Goal: Transaction & Acquisition: Purchase product/service

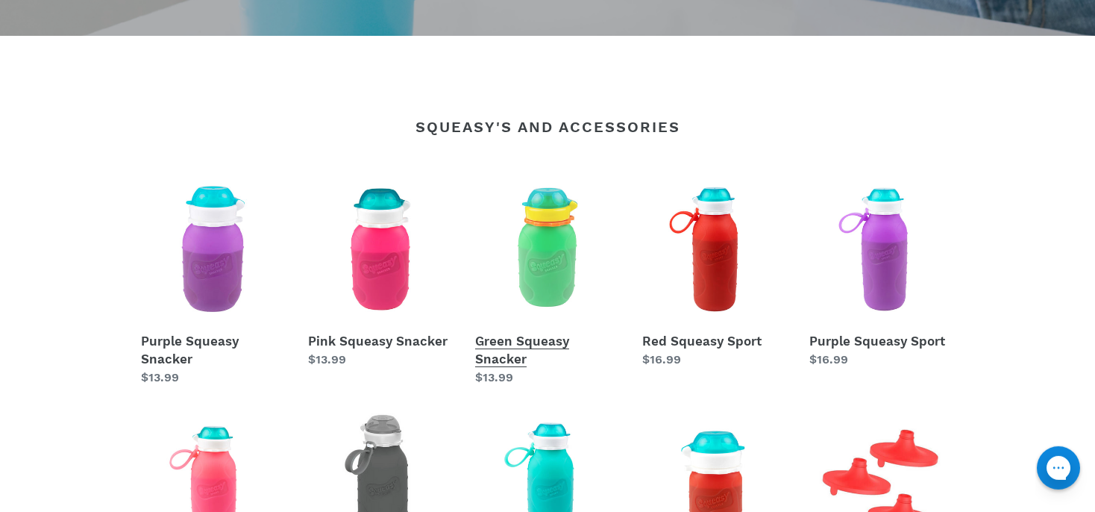
scroll to position [551, 0]
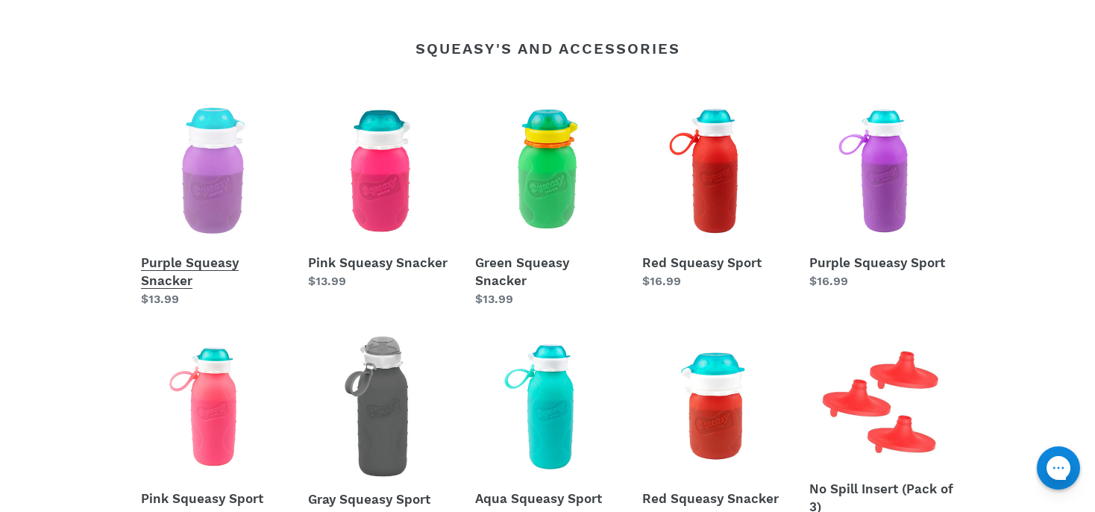
click at [192, 258] on link "Purple Squeasy Snacker" at bounding box center [213, 203] width 145 height 210
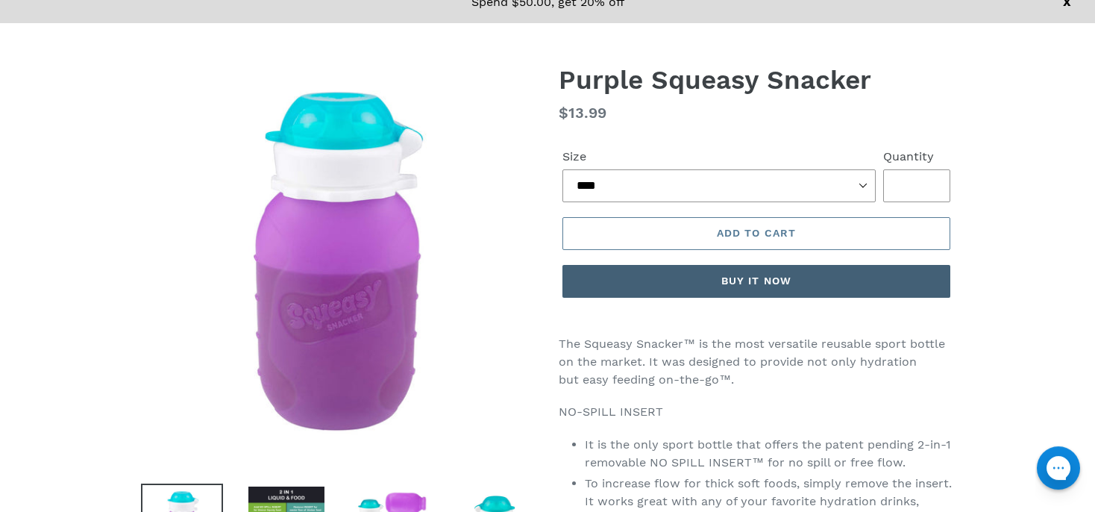
scroll to position [183, 0]
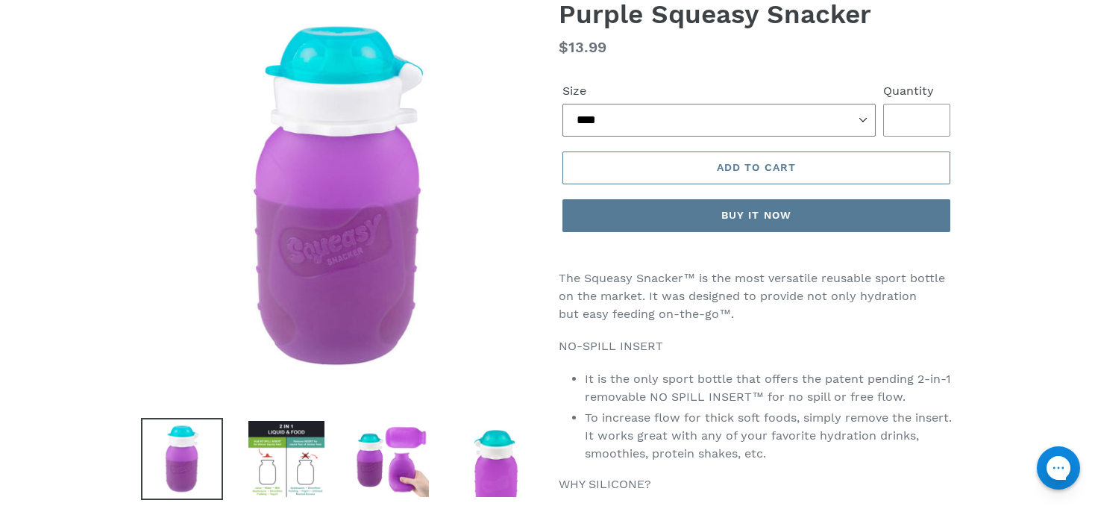
click at [562, 104] on select "**** ***** ******" at bounding box center [718, 120] width 313 height 33
click at [861, 113] on select "**** ***** ******" at bounding box center [718, 120] width 313 height 33
type input "*"
click at [928, 113] on input "*" at bounding box center [916, 120] width 67 height 33
click at [788, 169] on span "Add to cart" at bounding box center [756, 167] width 79 height 12
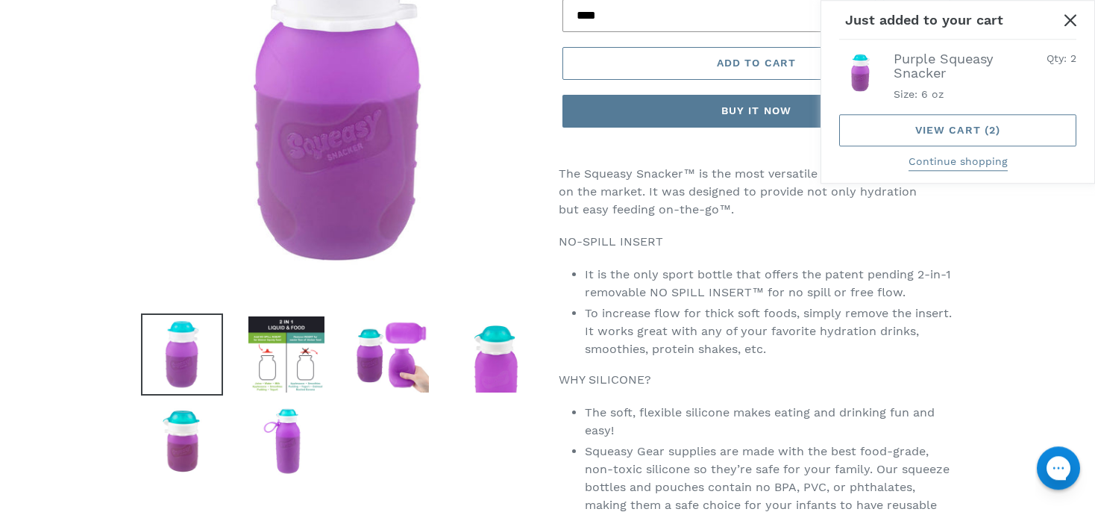
scroll to position [0, 0]
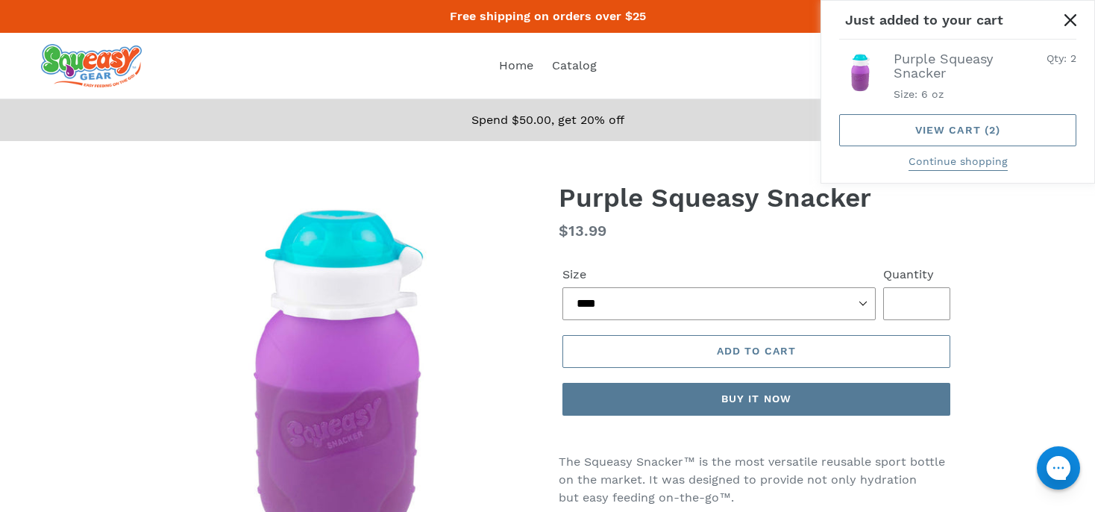
click at [1067, 16] on icon "Close" at bounding box center [1070, 20] width 12 height 12
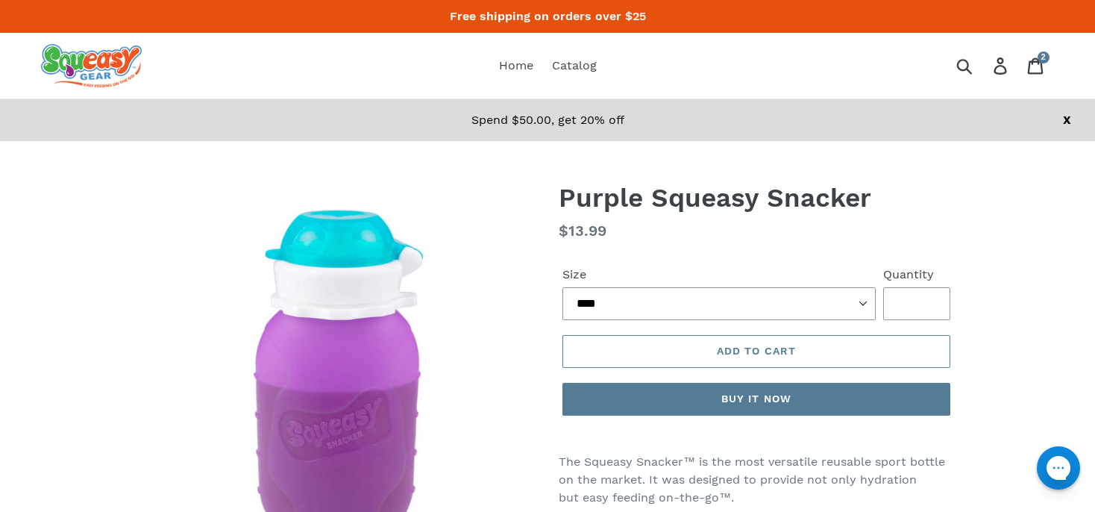
click at [104, 60] on img at bounding box center [91, 65] width 101 height 43
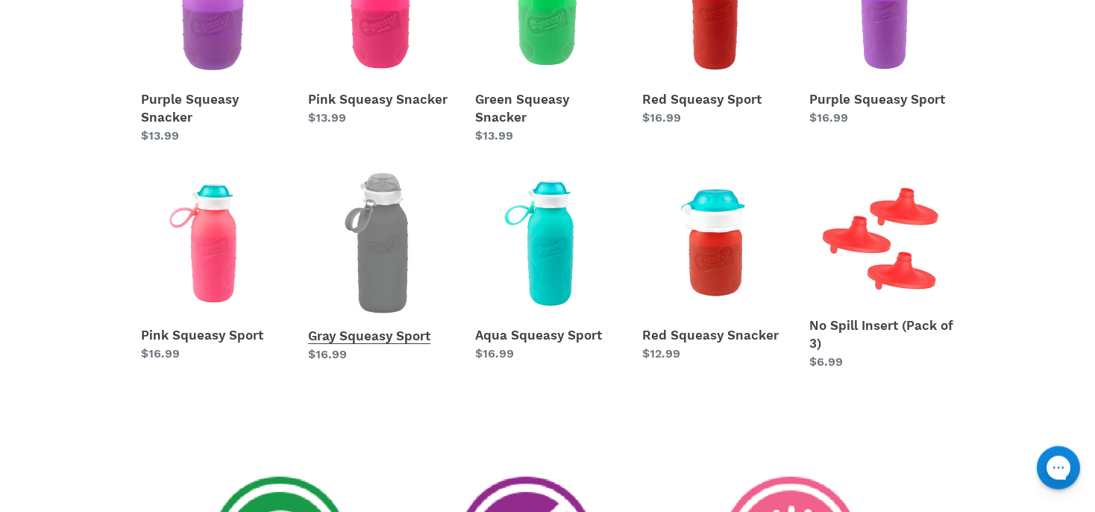
scroll to position [551, 0]
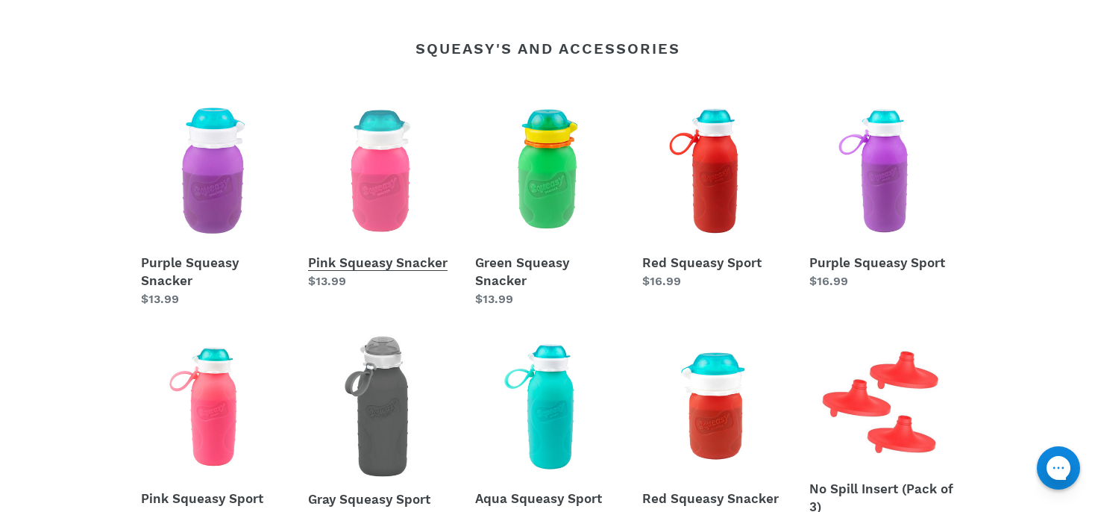
click at [368, 261] on link "Pink Squeasy Snacker" at bounding box center [380, 194] width 145 height 192
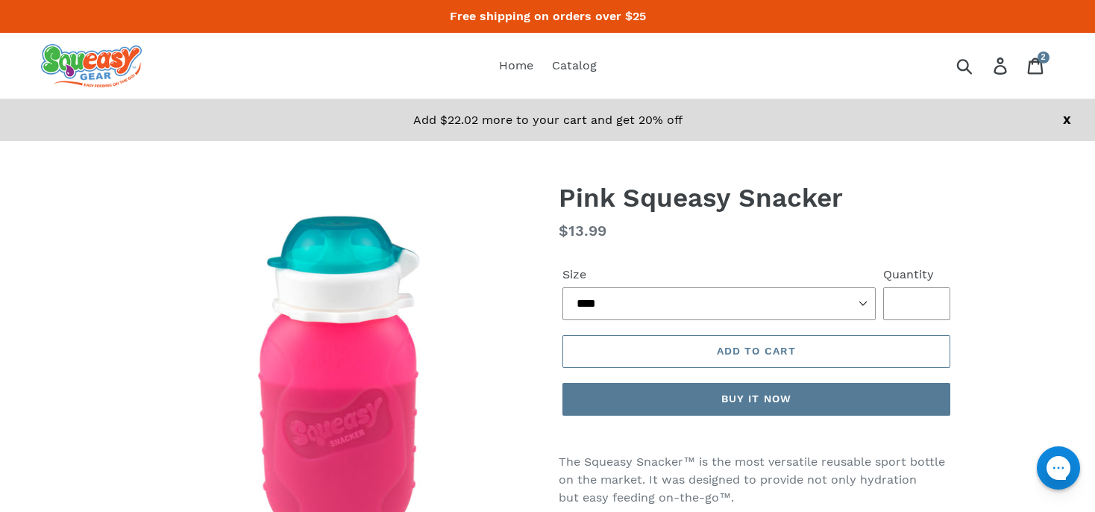
type input "*"
click at [930, 300] on input "*" at bounding box center [916, 303] width 67 height 33
click at [759, 353] on span "Add to cart" at bounding box center [756, 351] width 79 height 12
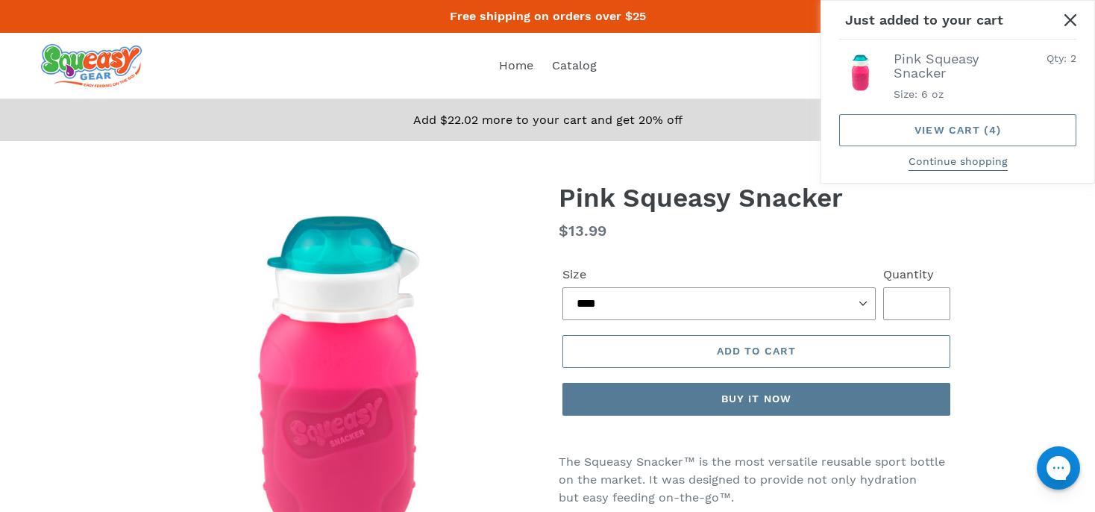
click at [947, 165] on button "Continue shopping" at bounding box center [958, 162] width 99 height 17
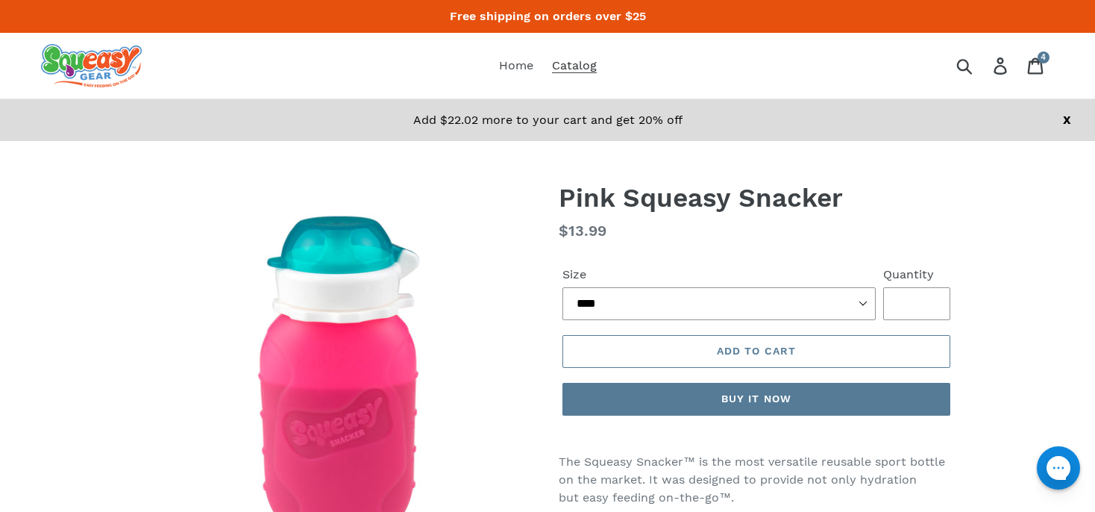
click at [572, 65] on span "Catalog" at bounding box center [574, 65] width 45 height 15
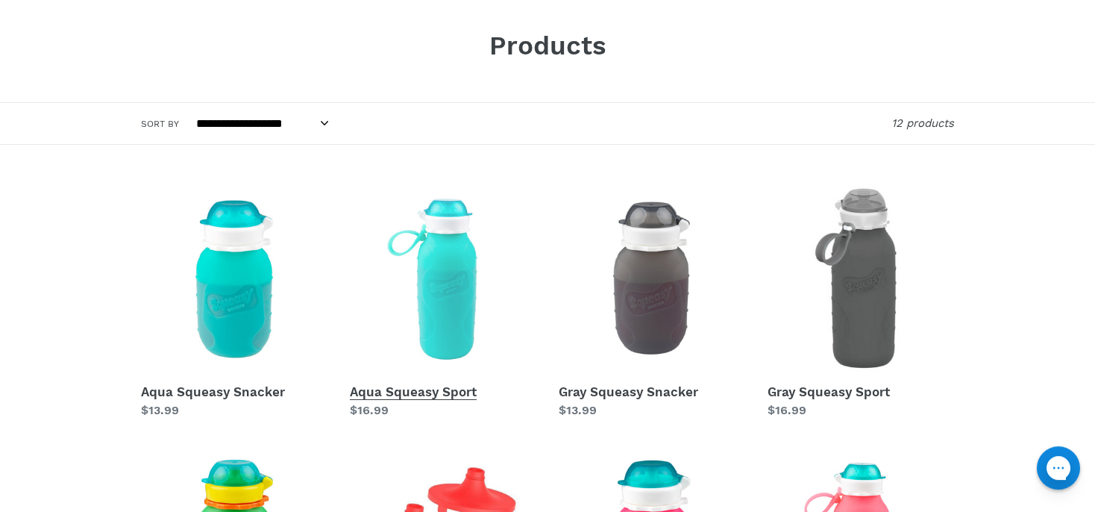
scroll to position [183, 0]
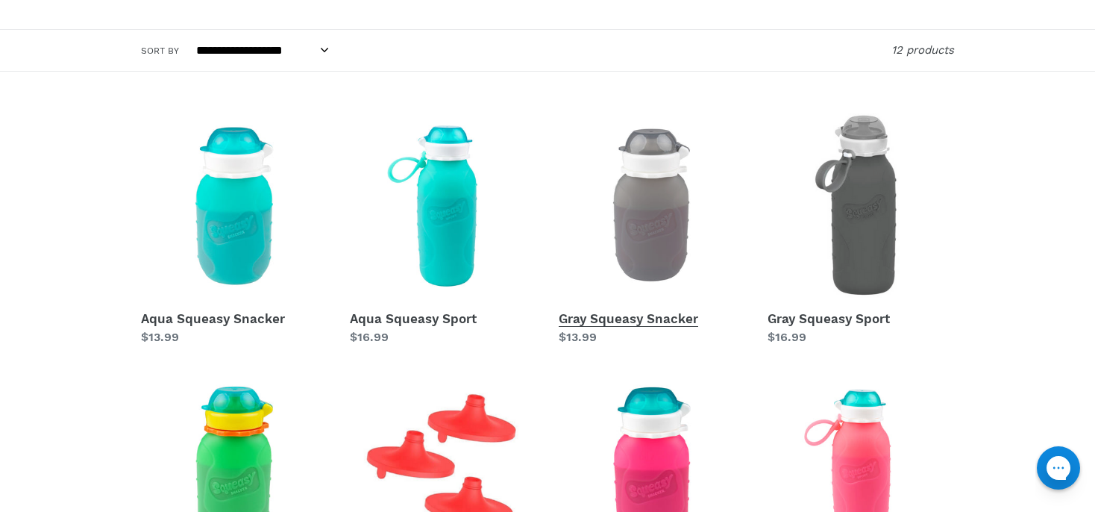
click at [658, 318] on link "Gray Squeasy Snacker" at bounding box center [652, 229] width 186 height 233
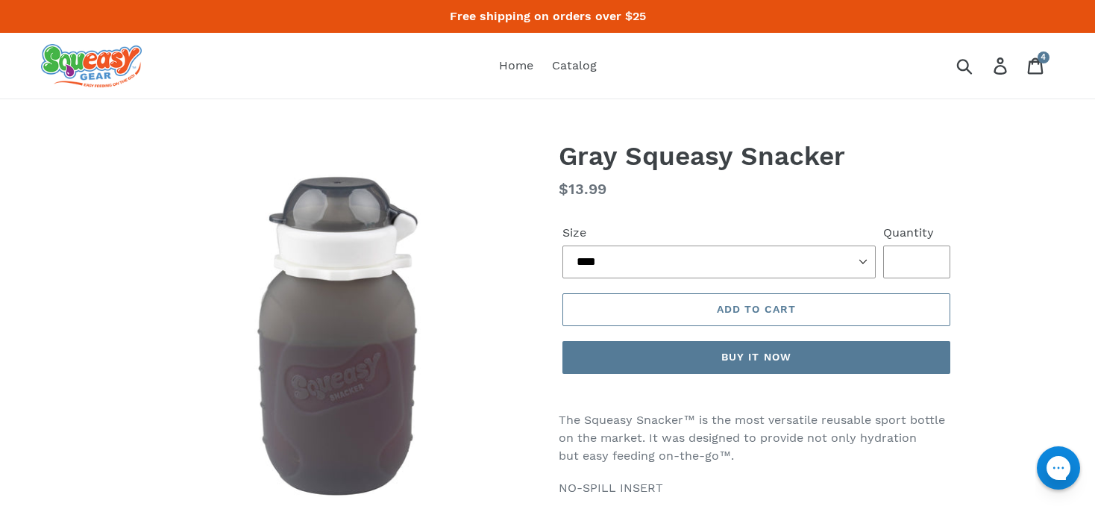
type input "*"
click at [928, 259] on input "*" at bounding box center [916, 261] width 67 height 33
click at [775, 307] on span "Add to cart" at bounding box center [756, 309] width 79 height 12
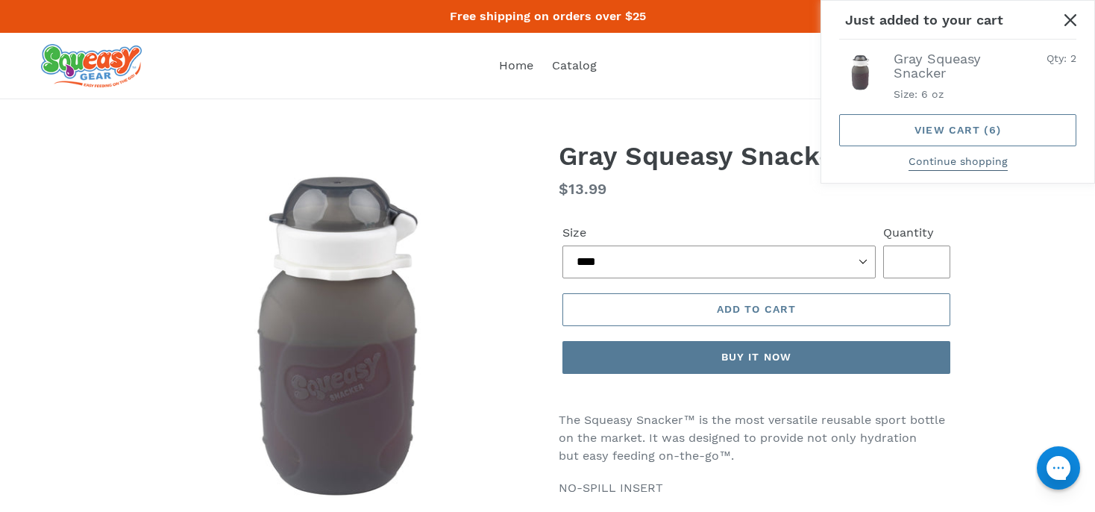
click at [956, 166] on button "Continue shopping" at bounding box center [958, 162] width 99 height 17
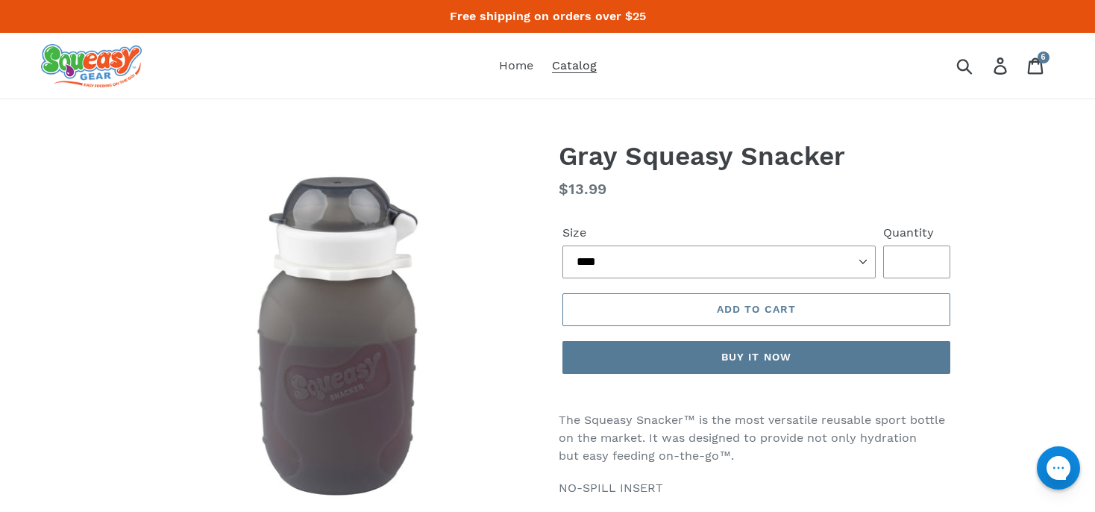
click at [592, 73] on span "Catalog" at bounding box center [574, 65] width 45 height 15
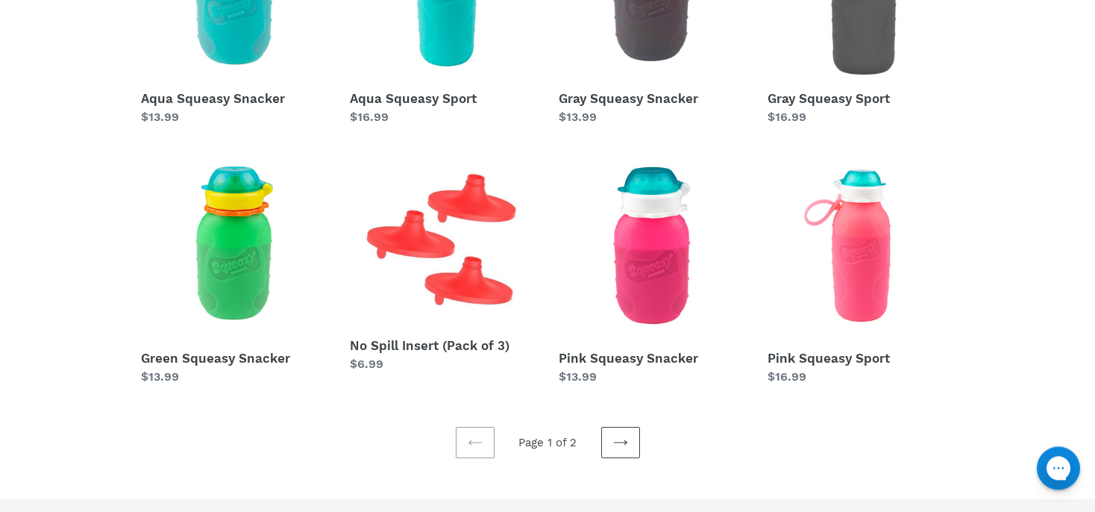
scroll to position [551, 0]
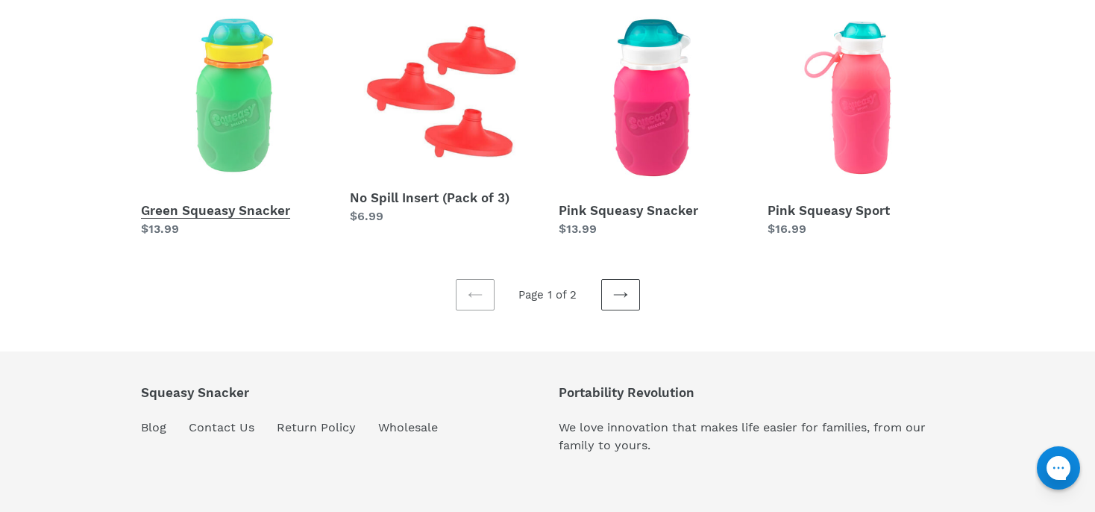
click at [211, 210] on link "Green Squeasy Snacker" at bounding box center [234, 120] width 186 height 233
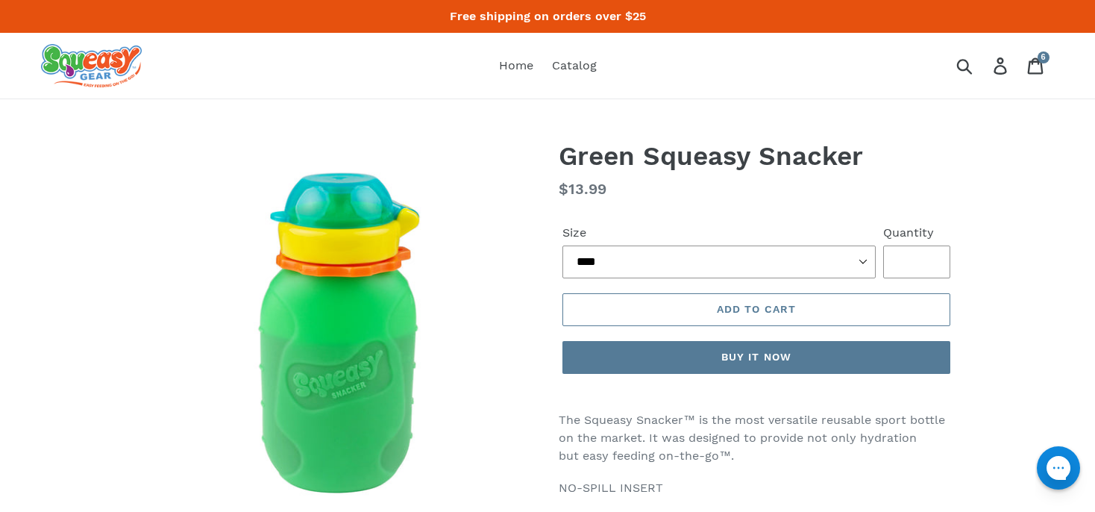
type input "*"
click at [933, 257] on input "*" at bounding box center [916, 261] width 67 height 33
click at [779, 310] on span "Add to cart" at bounding box center [756, 309] width 79 height 12
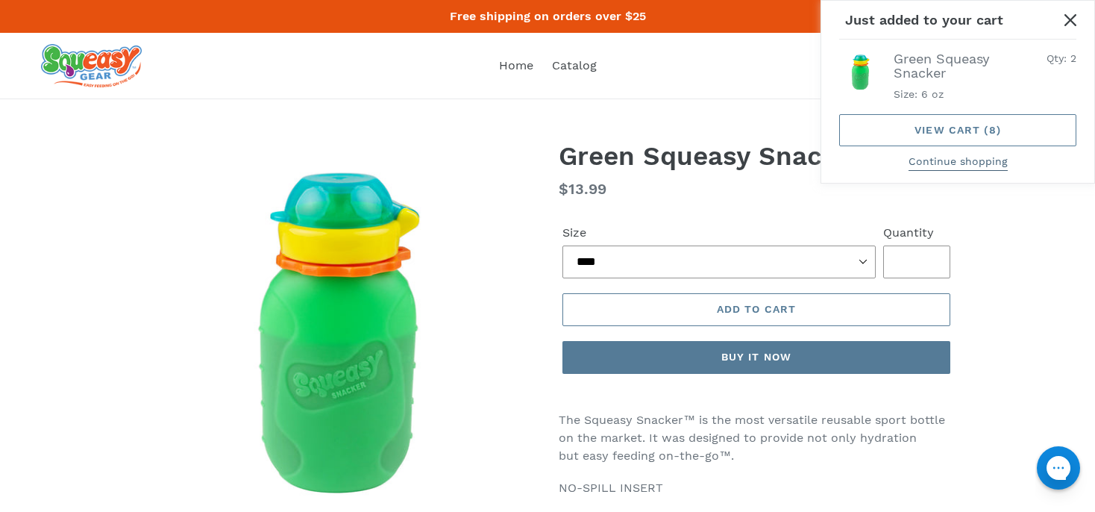
click at [944, 160] on button "Continue shopping" at bounding box center [958, 162] width 99 height 17
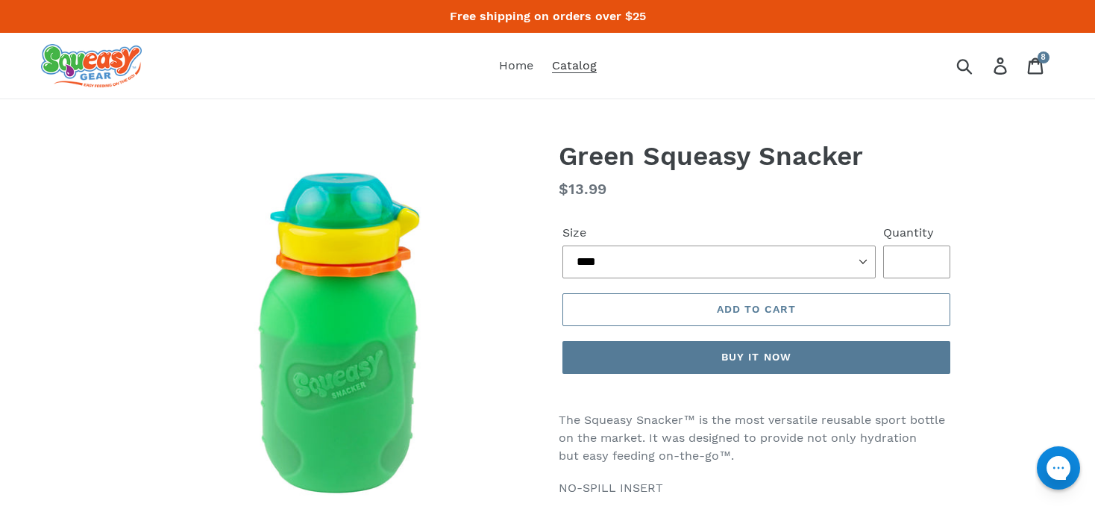
click at [573, 65] on span "Catalog" at bounding box center [574, 65] width 45 height 15
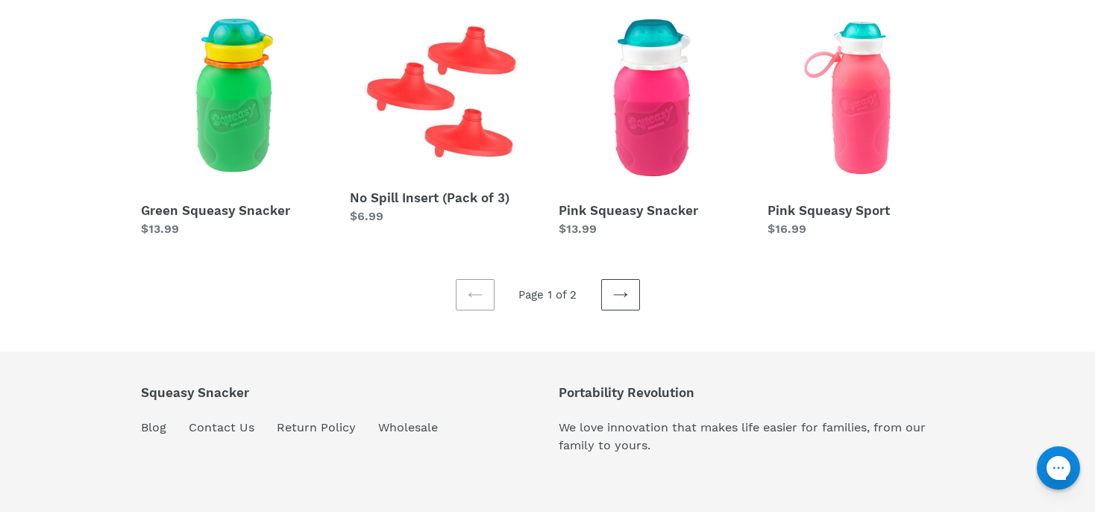
scroll to position [620, 0]
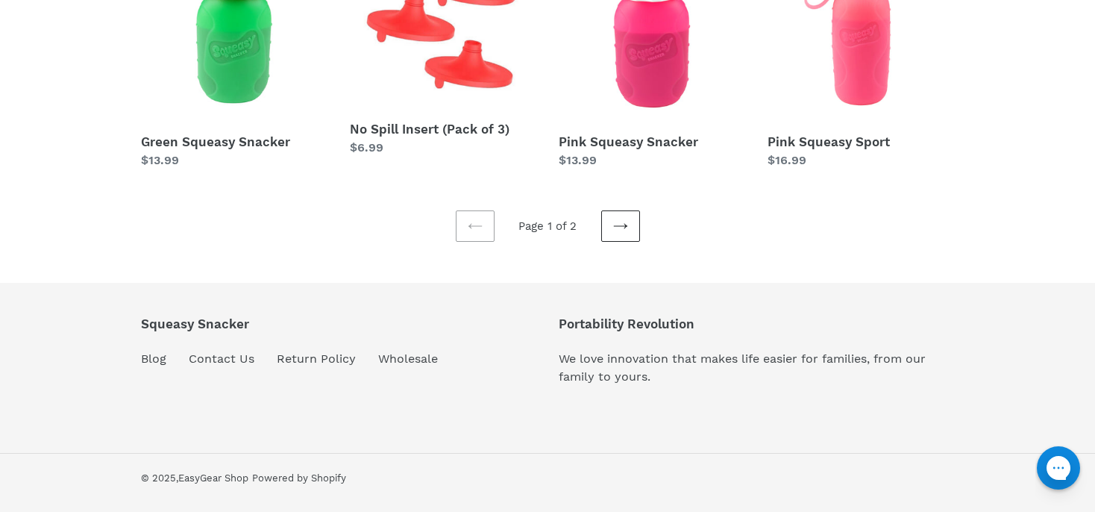
click at [624, 227] on icon at bounding box center [620, 226] width 15 height 15
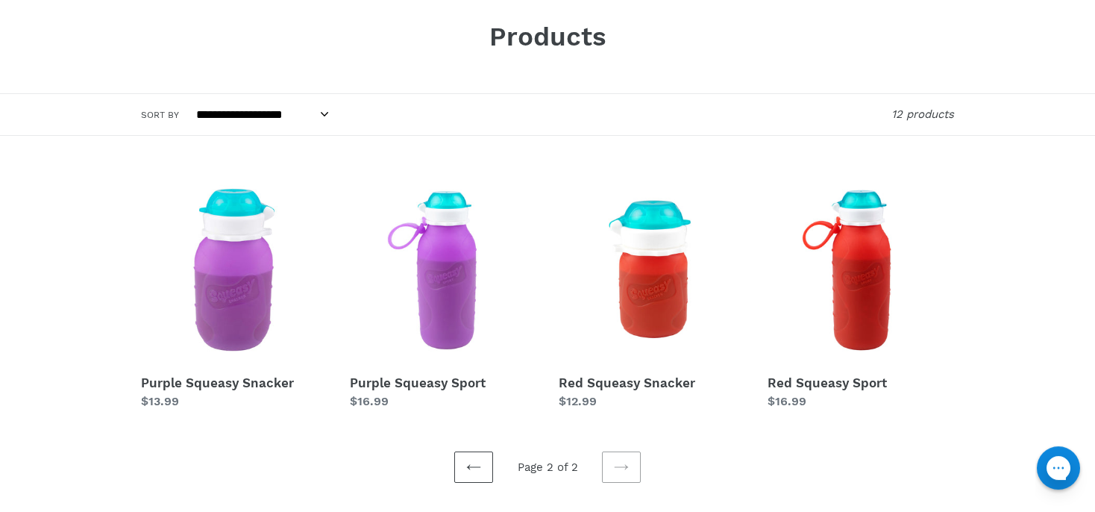
scroll to position [183, 0]
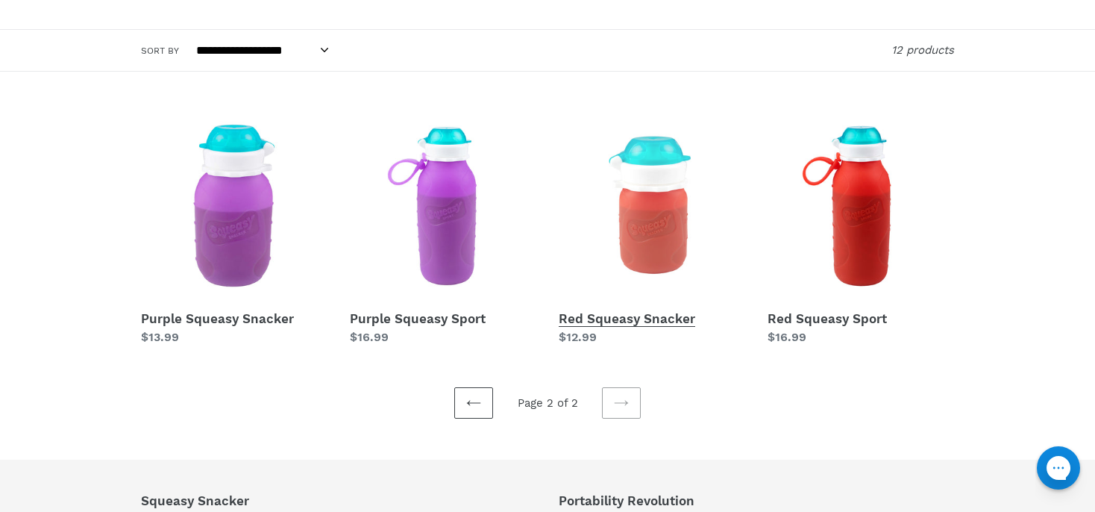
click at [644, 315] on link "Red Squeasy Snacker" at bounding box center [652, 229] width 186 height 233
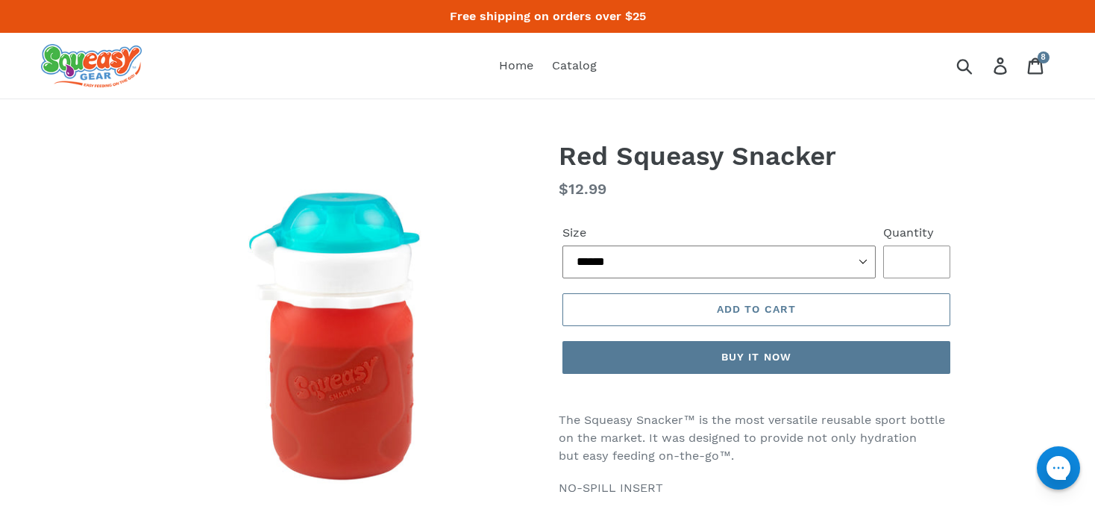
click at [562, 245] on select "****** **** *****" at bounding box center [718, 261] width 313 height 33
select select "****"
click option "****" at bounding box center [0, 0] width 0 height 0
type input "*"
click at [932, 260] on input "*" at bounding box center [916, 261] width 67 height 33
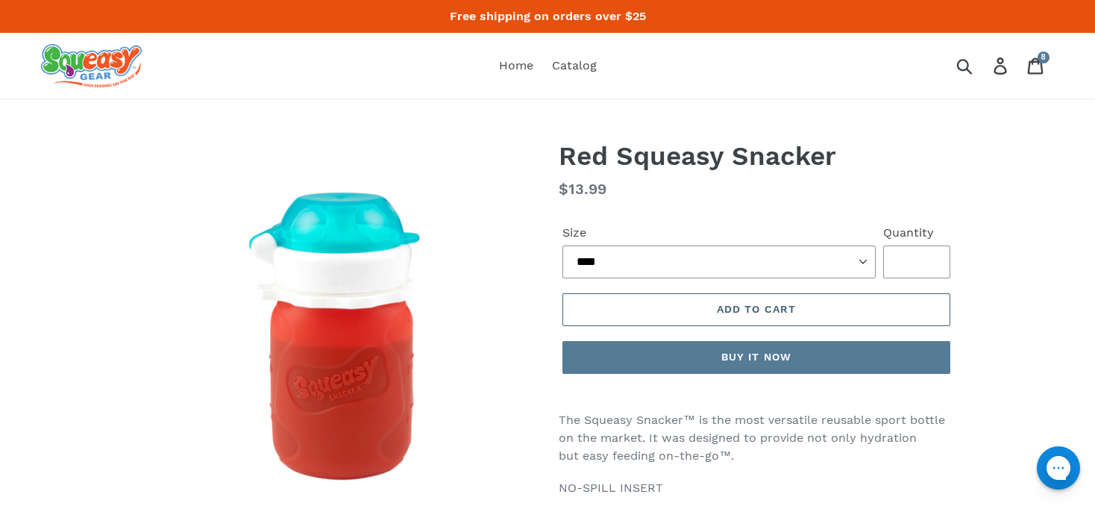
click at [732, 308] on span "Add to cart" at bounding box center [756, 309] width 79 height 12
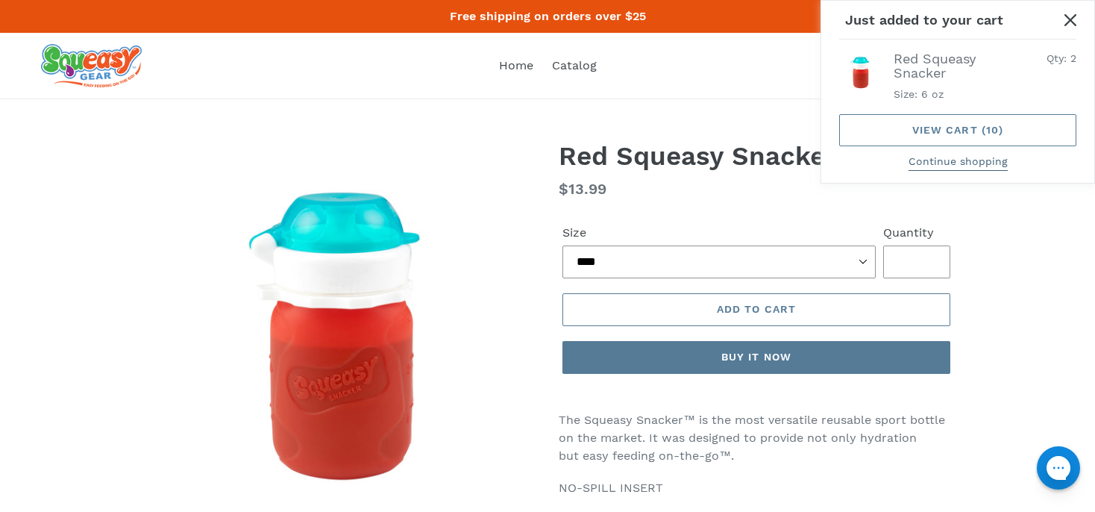
click at [975, 163] on button "Continue shopping" at bounding box center [958, 162] width 99 height 17
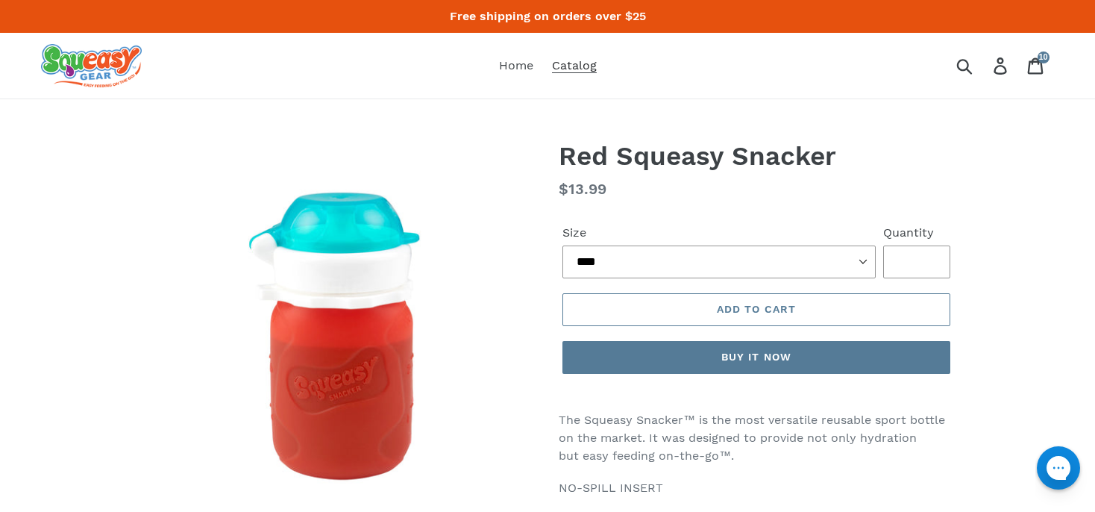
click at [583, 63] on span "Catalog" at bounding box center [574, 65] width 45 height 15
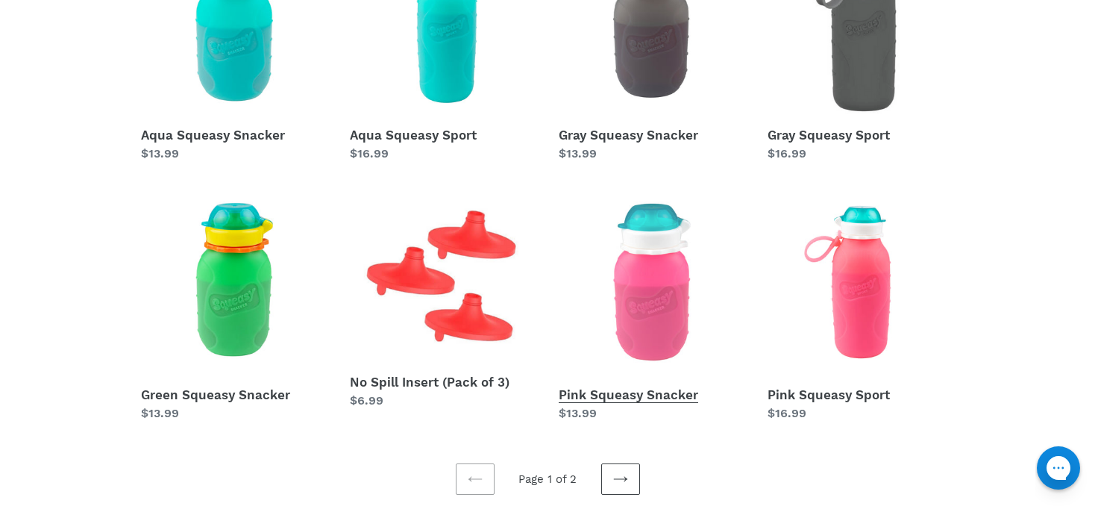
scroll to position [183, 0]
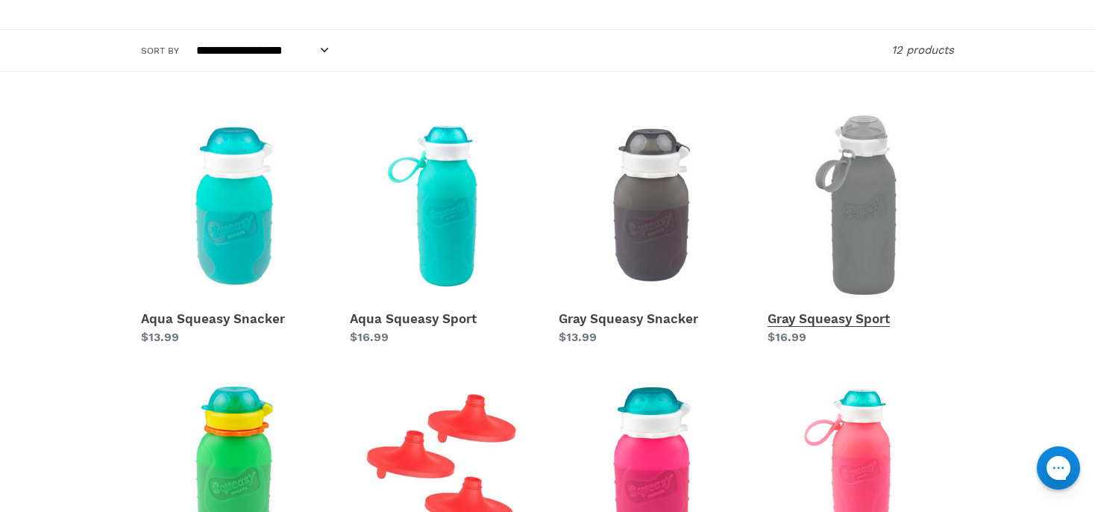
click at [855, 320] on link "Gray Squeasy Sport" at bounding box center [861, 229] width 186 height 233
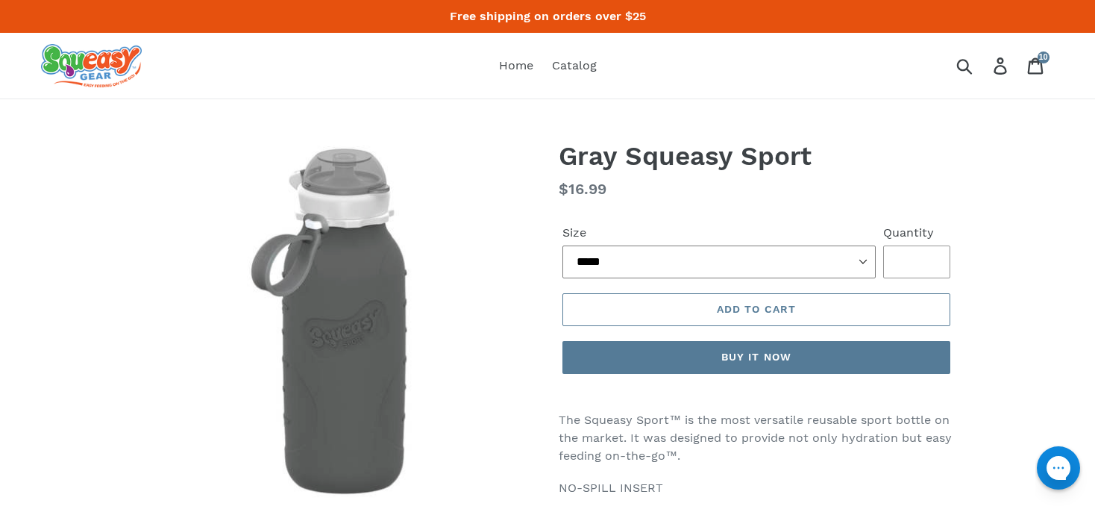
click at [562, 245] on select "***** **** ******" at bounding box center [718, 261] width 313 height 33
click at [850, 267] on select "***** **** ******" at bounding box center [718, 261] width 313 height 33
click at [809, 310] on button "Add to cart" at bounding box center [756, 309] width 388 height 33
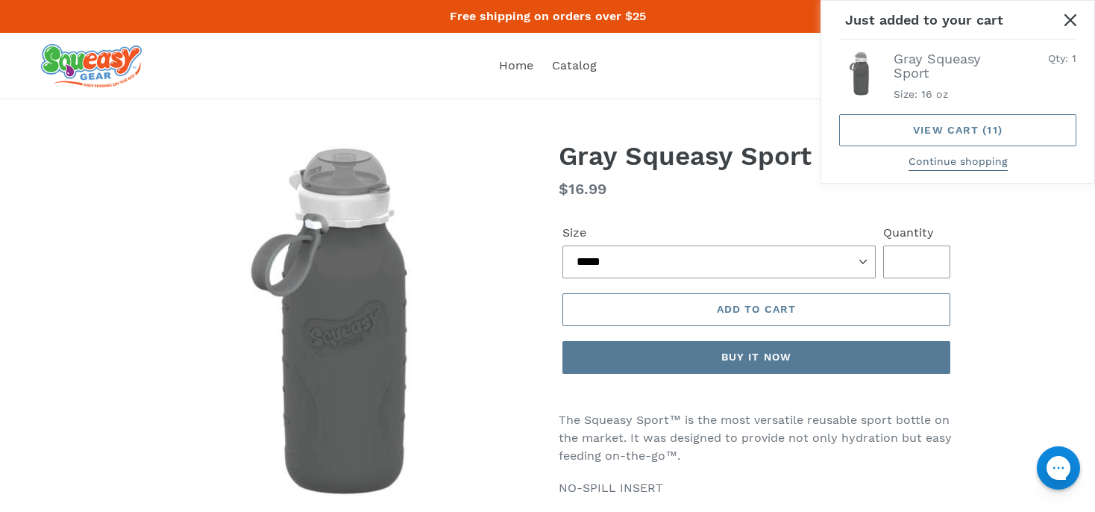
click at [940, 161] on button "Continue shopping" at bounding box center [958, 162] width 99 height 17
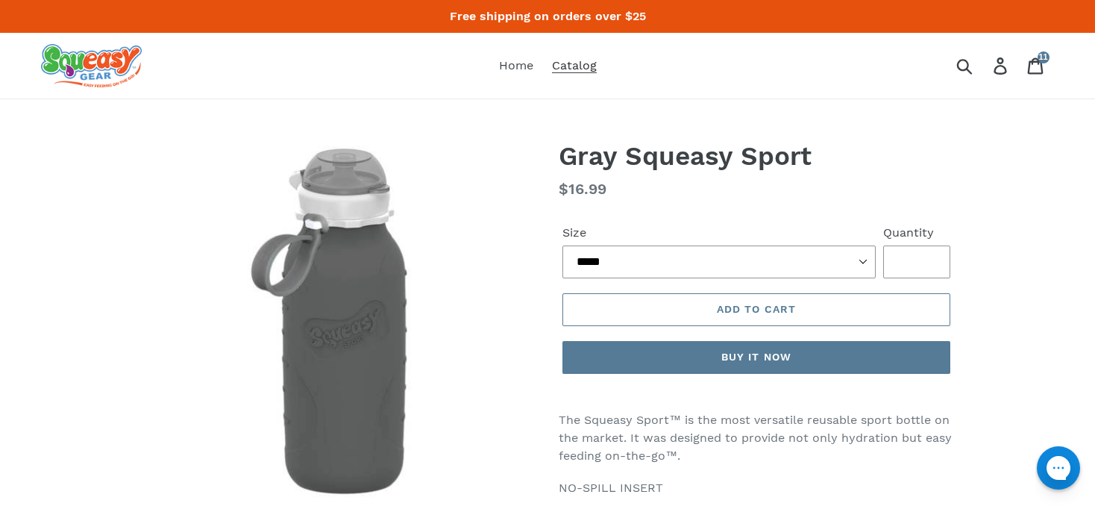
click at [575, 70] on span "Catalog" at bounding box center [574, 65] width 45 height 15
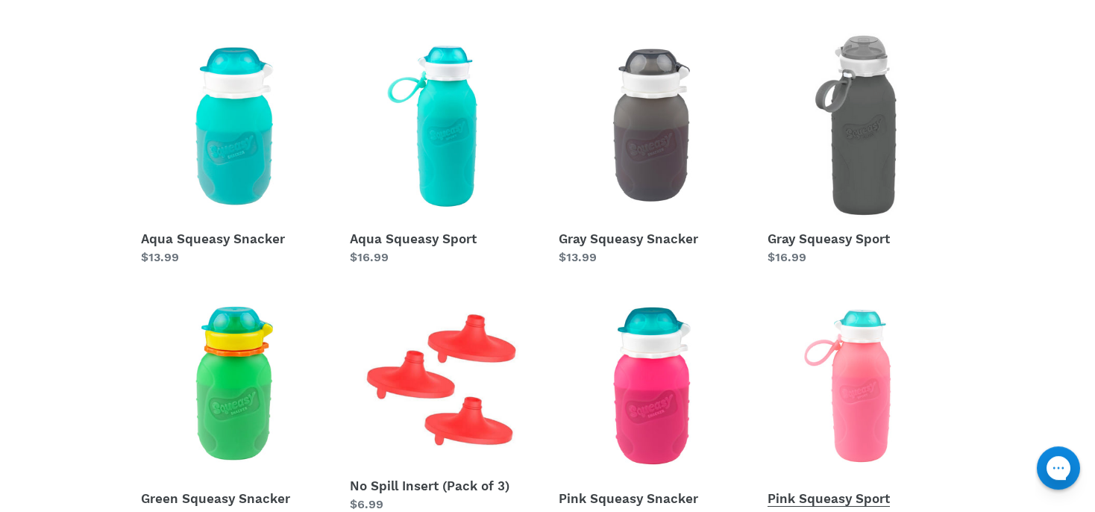
scroll to position [183, 0]
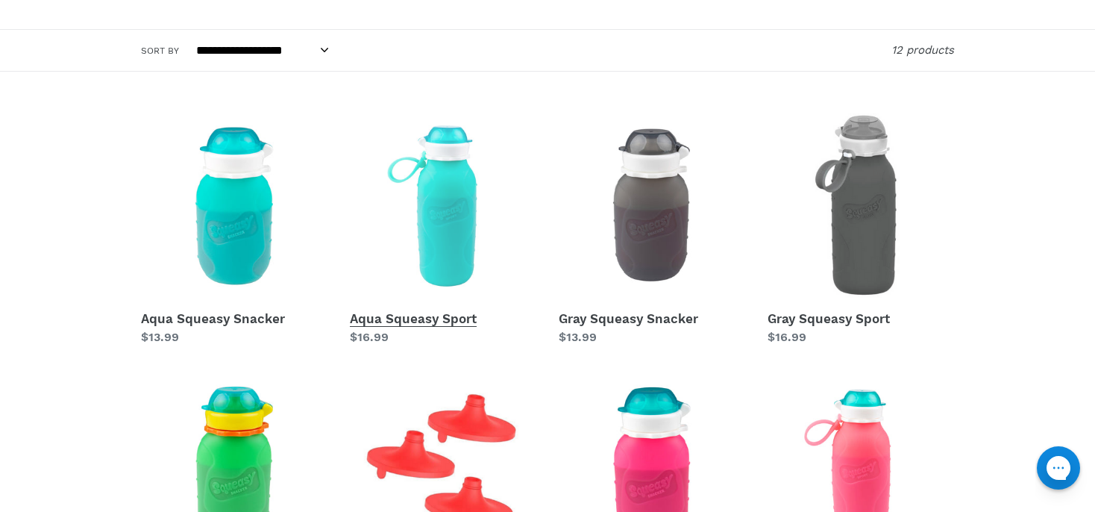
click at [442, 314] on link "Aqua Squeasy Sport" at bounding box center [443, 229] width 186 height 233
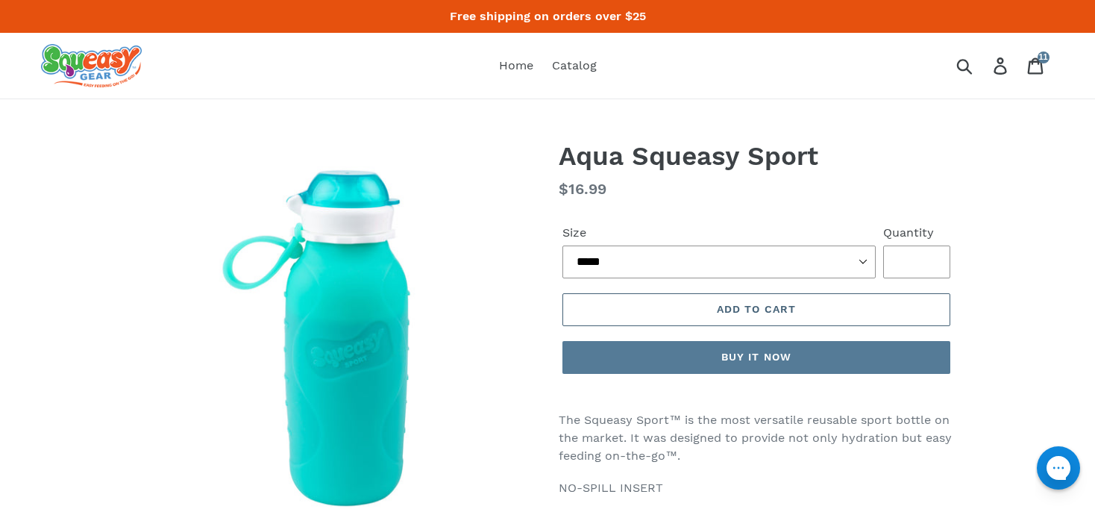
click at [789, 316] on button "Add to cart" at bounding box center [756, 309] width 388 height 33
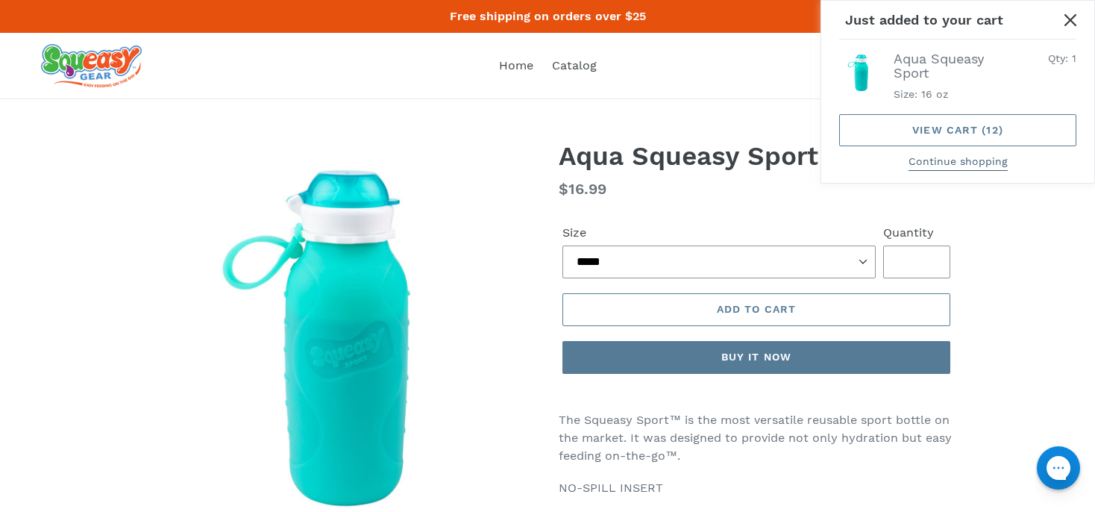
click at [962, 166] on button "Continue shopping" at bounding box center [958, 162] width 99 height 17
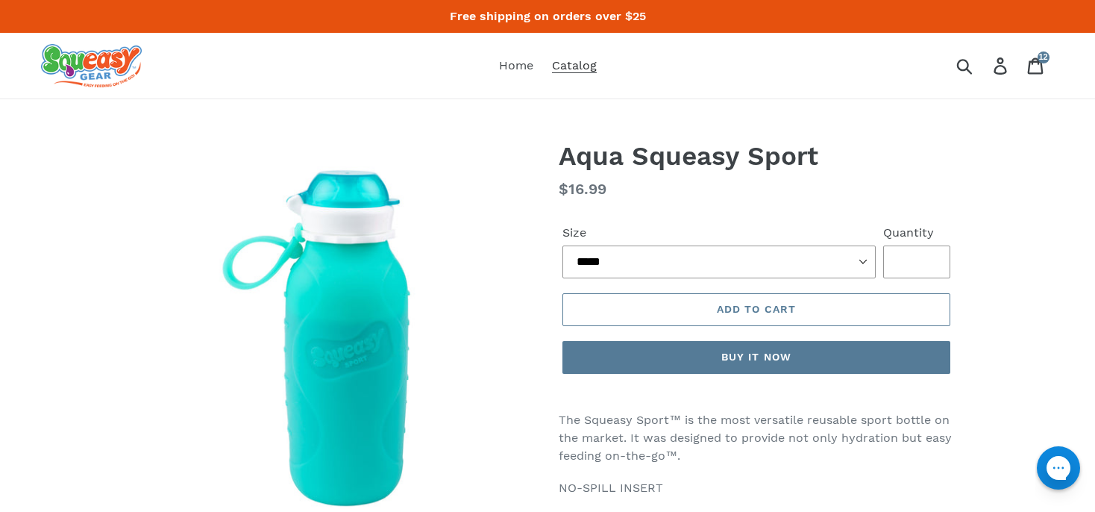
click at [588, 62] on span "Catalog" at bounding box center [574, 65] width 45 height 15
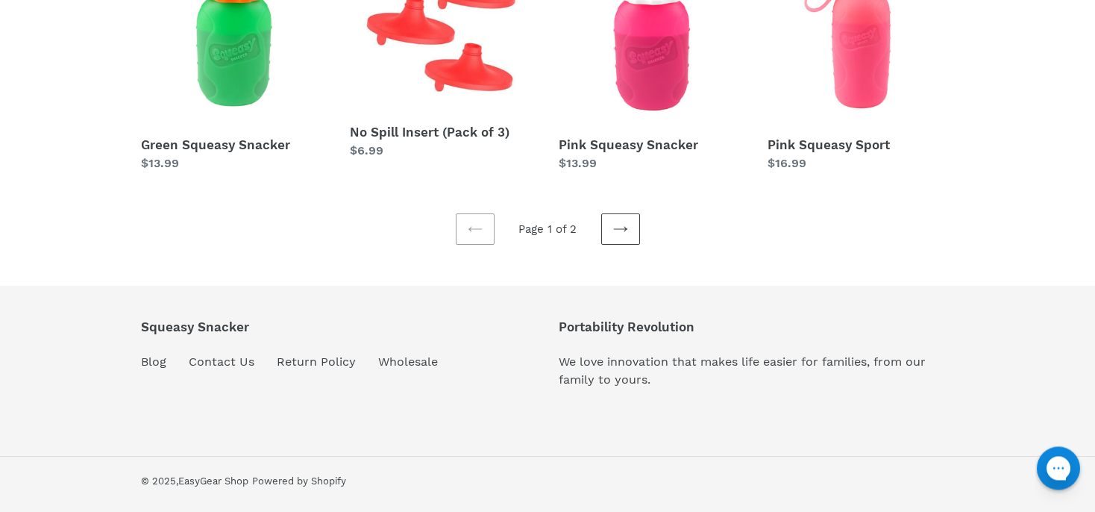
scroll to position [620, 0]
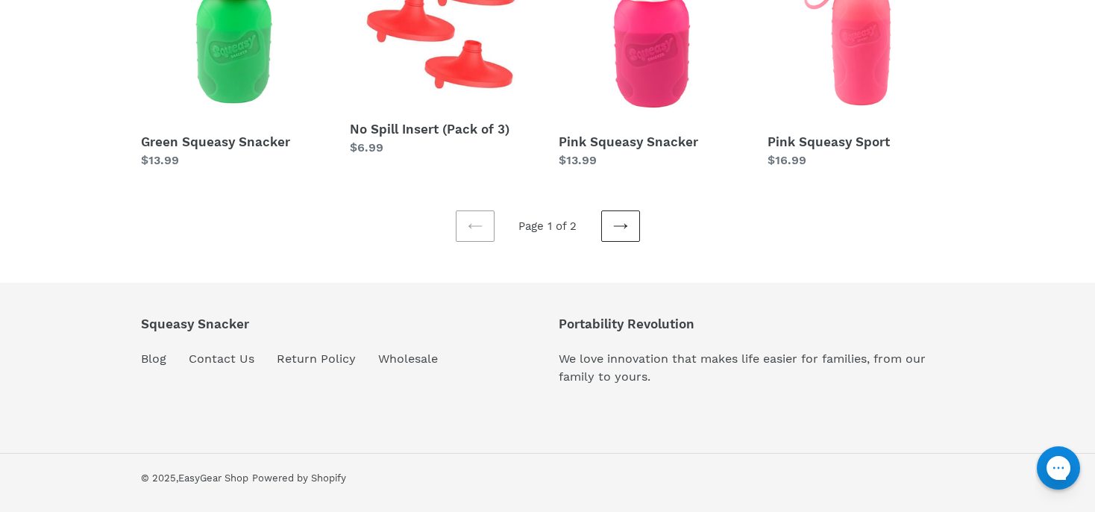
click at [628, 228] on link "Next page" at bounding box center [620, 225] width 39 height 31
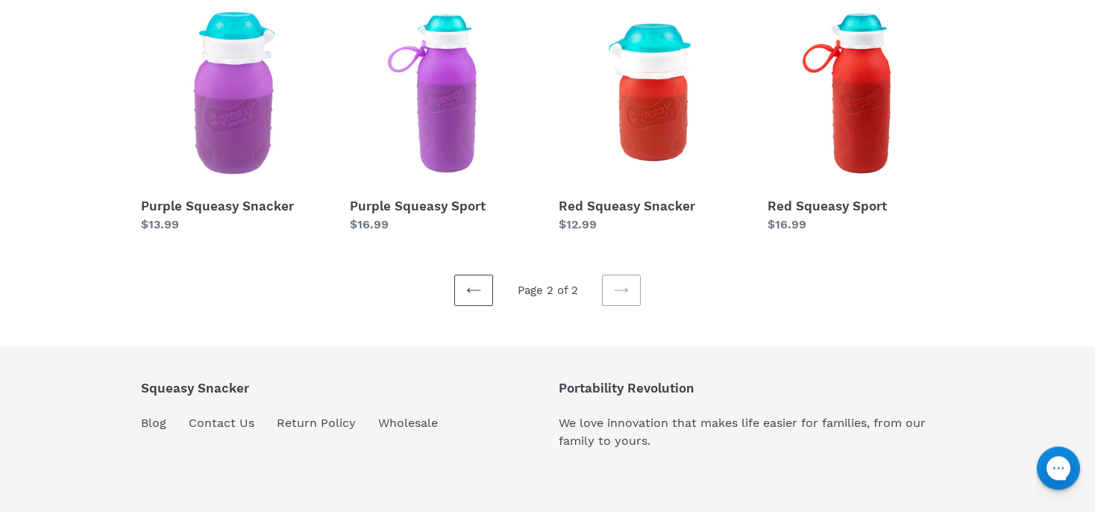
scroll to position [176, 0]
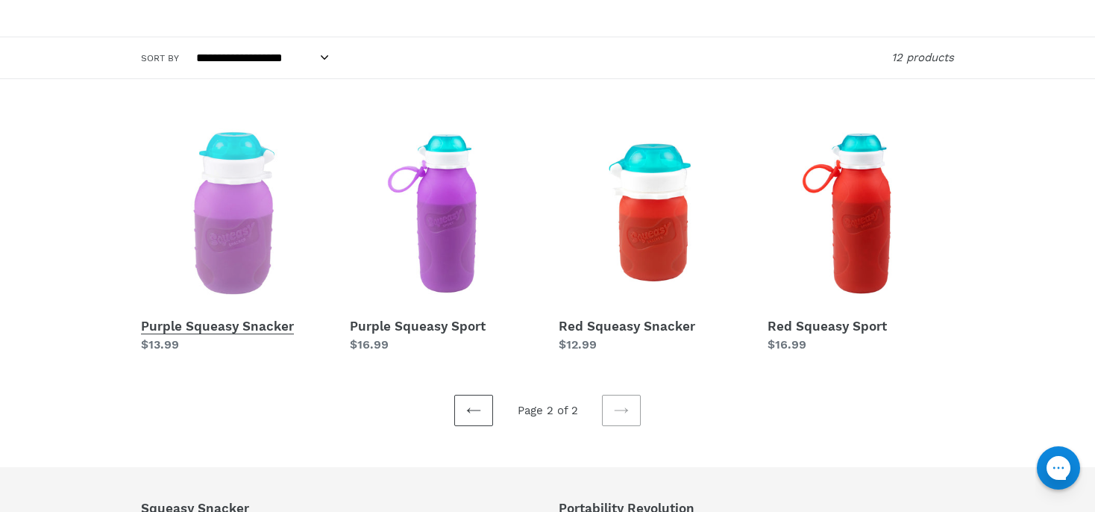
click at [229, 326] on link "Purple Squeasy Snacker" at bounding box center [234, 236] width 186 height 233
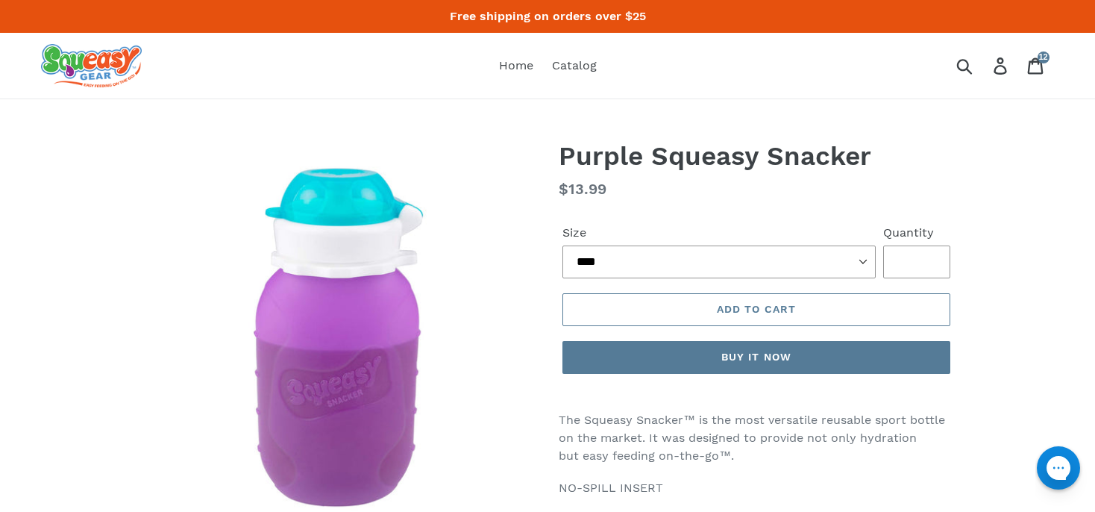
type input "*"
click at [929, 259] on input "*" at bounding box center [916, 261] width 67 height 33
click at [788, 311] on span "Add to cart" at bounding box center [756, 309] width 79 height 12
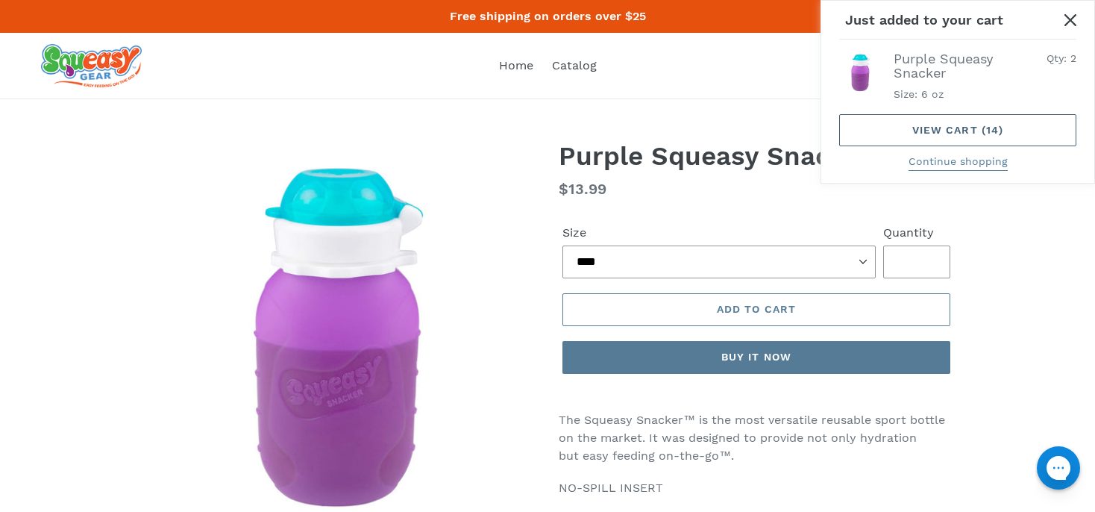
click at [967, 131] on link "View cart ( 14 )" at bounding box center [957, 130] width 237 height 32
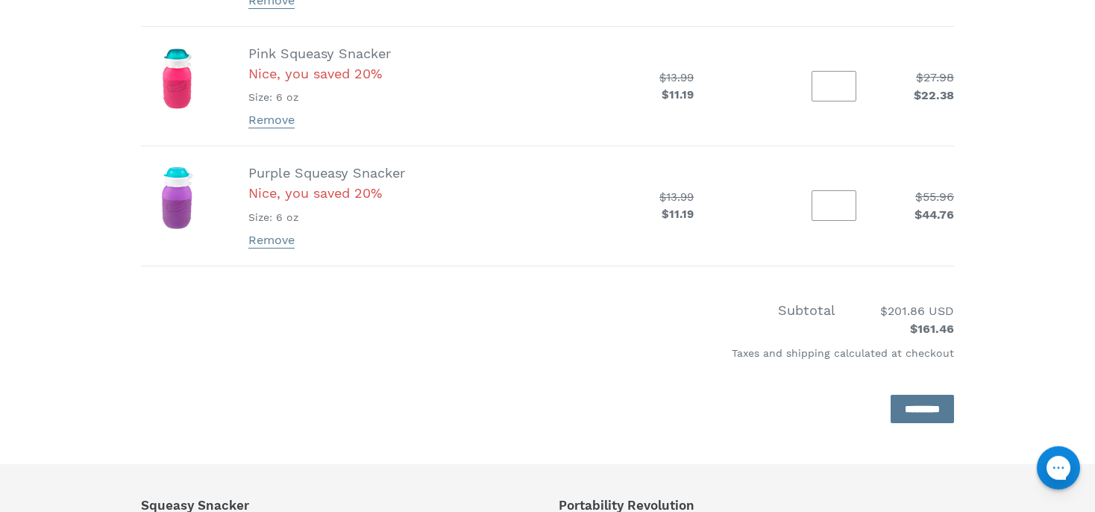
scroll to position [919, 0]
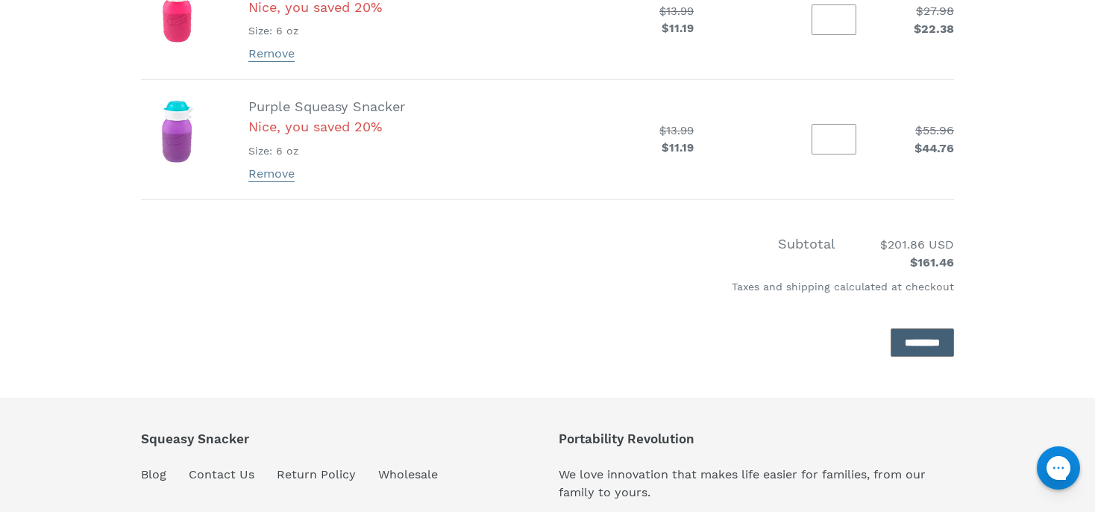
click at [891, 336] on input "*********" at bounding box center [922, 342] width 63 height 29
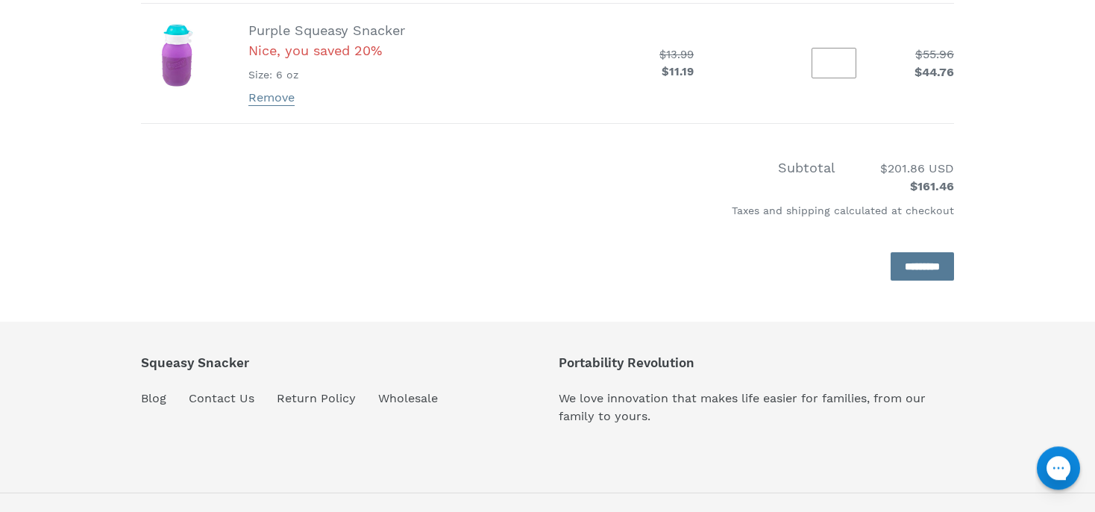
scroll to position [1033, 0]
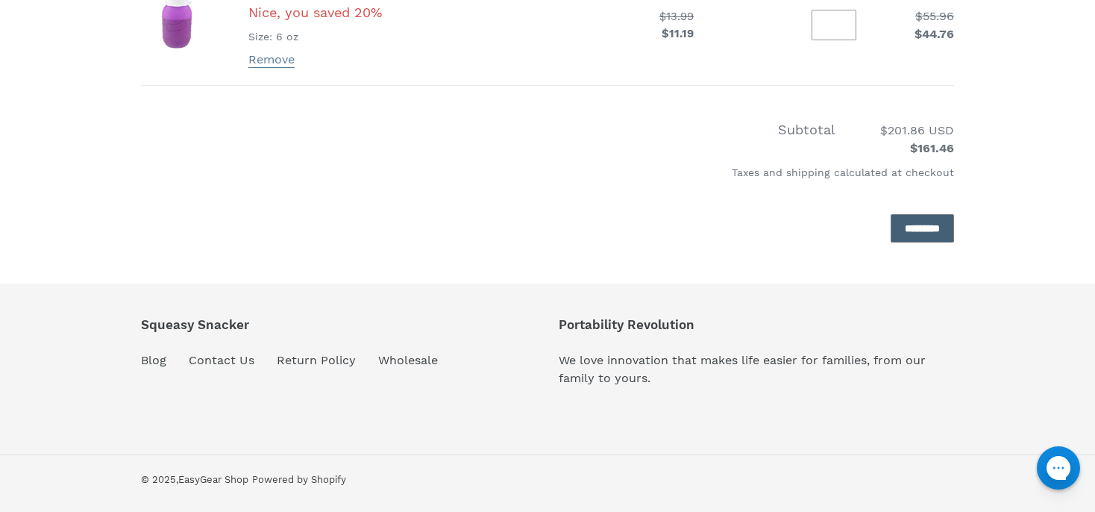
click at [897, 234] on input "*********" at bounding box center [922, 228] width 63 height 29
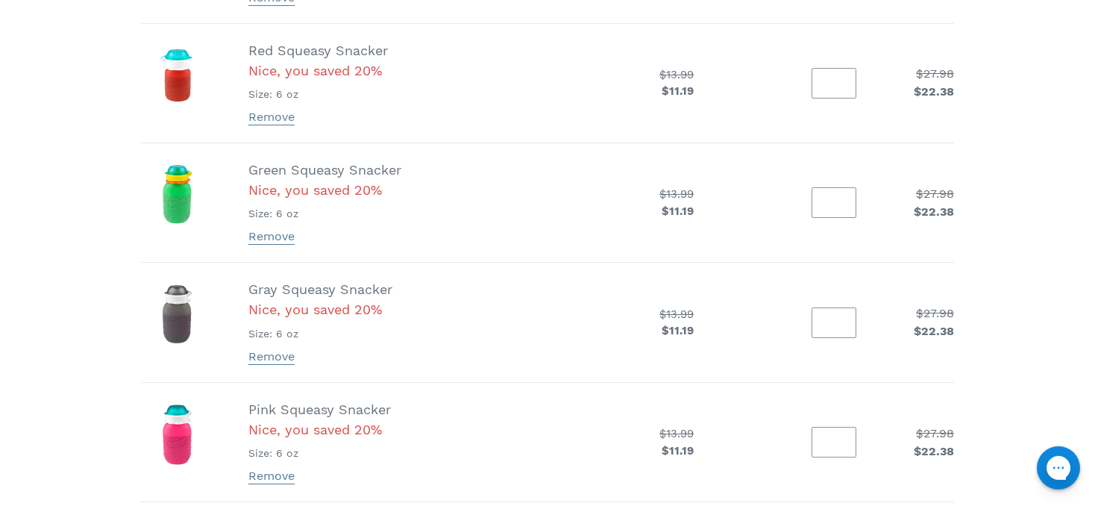
scroll to position [542, 0]
